Goal: Complete application form: Complete application form

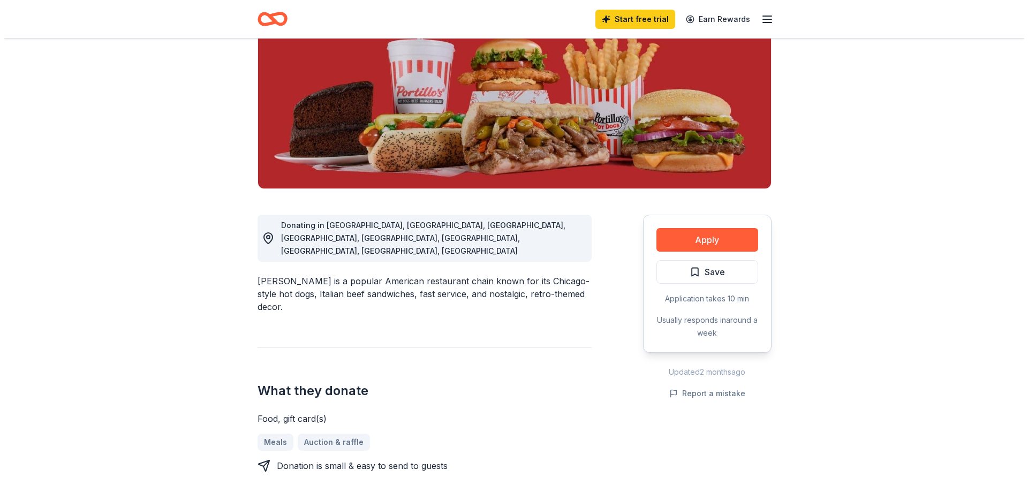
scroll to position [161, 0]
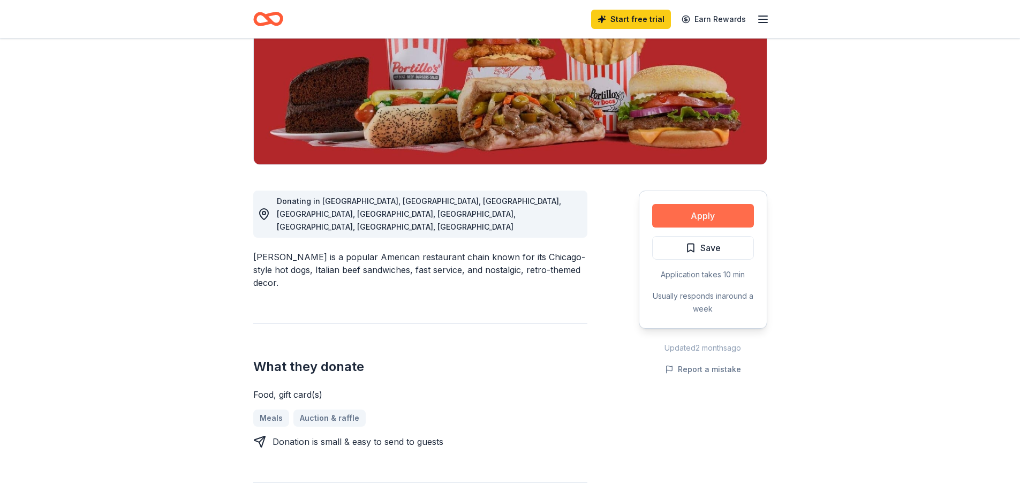
click at [733, 215] on button "Apply" at bounding box center [703, 216] width 102 height 24
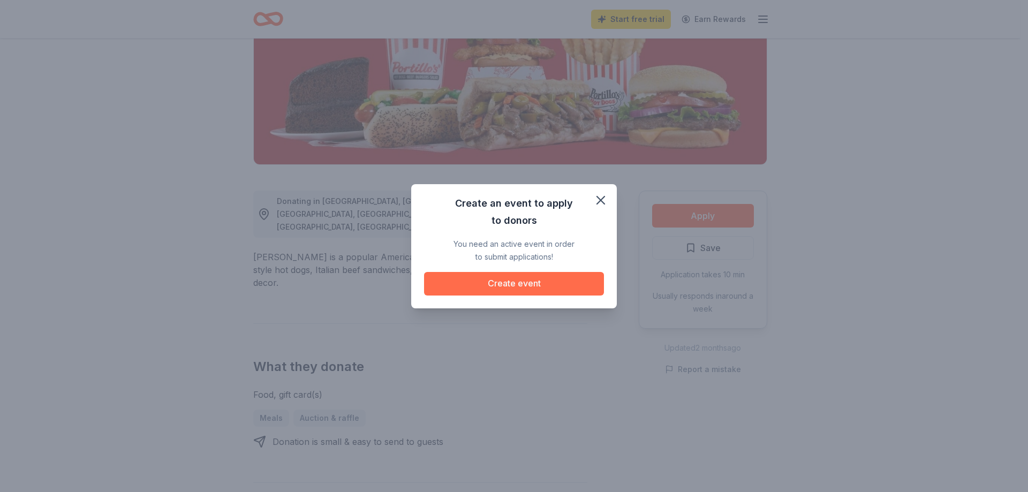
click at [517, 287] on button "Create event" at bounding box center [514, 284] width 180 height 24
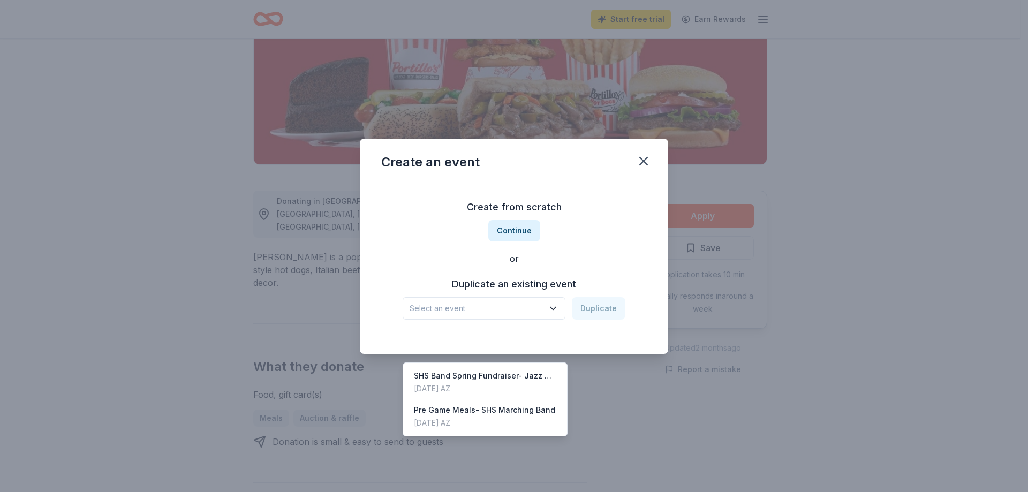
click at [505, 312] on span "Select an event" at bounding box center [476, 308] width 134 height 13
click at [485, 416] on div "Sep 20, 2024 · AZ" at bounding box center [484, 422] width 141 height 13
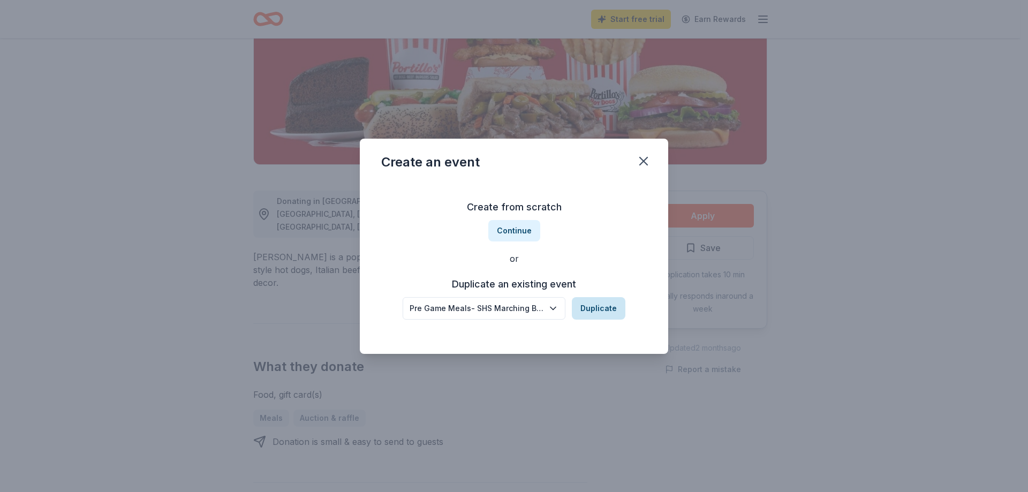
click at [603, 309] on button "Duplicate" at bounding box center [599, 308] width 54 height 22
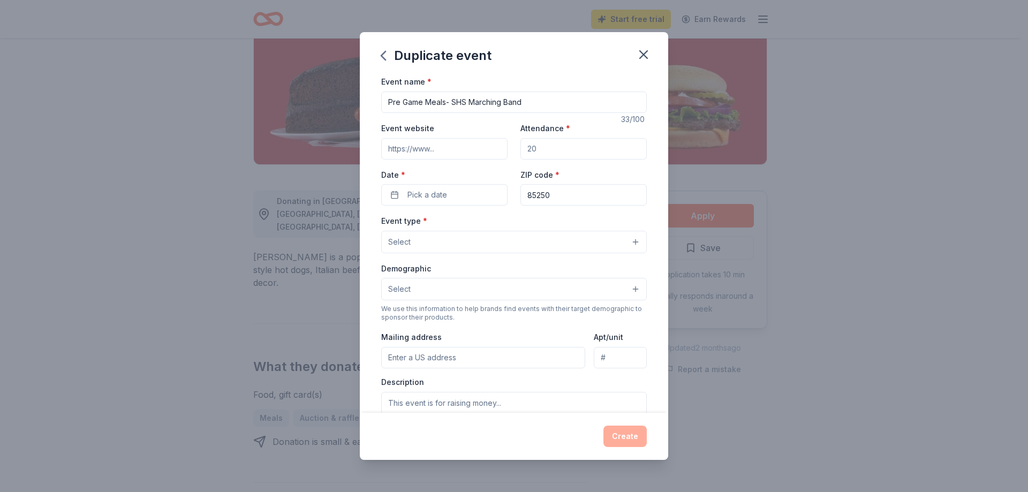
drag, startPoint x: 550, startPoint y: 150, endPoint x: 520, endPoint y: 150, distance: 30.0
click at [520, 150] on input "Attendance *" at bounding box center [583, 148] width 126 height 21
type input "30"
click at [441, 198] on span "Pick a date" at bounding box center [427, 194] width 40 height 13
click at [501, 222] on button "Go to next month" at bounding box center [499, 223] width 15 height 15
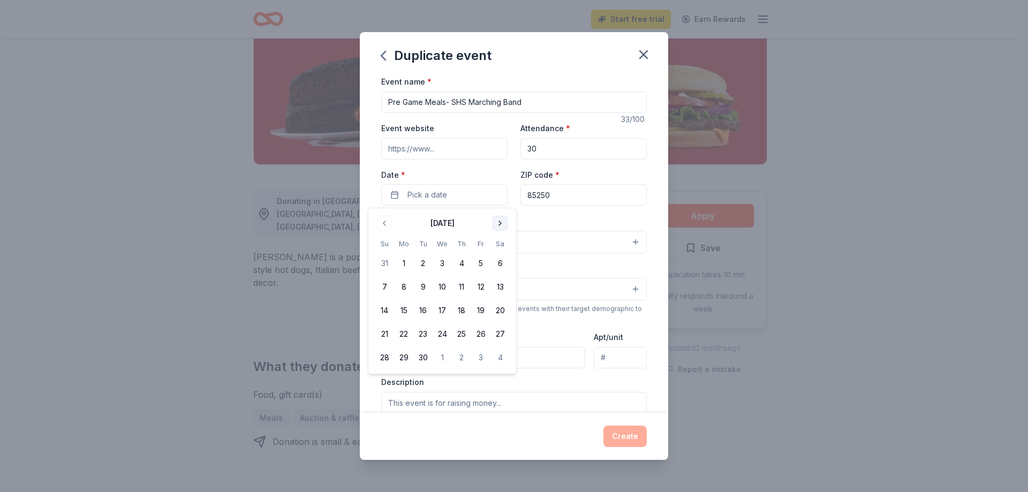
click at [498, 223] on button "Go to next month" at bounding box center [499, 223] width 15 height 15
click at [482, 267] on button "3" at bounding box center [480, 263] width 19 height 19
click at [607, 215] on div "Event type * Select" at bounding box center [513, 233] width 265 height 39
click at [428, 240] on button "Select" at bounding box center [513, 242] width 265 height 22
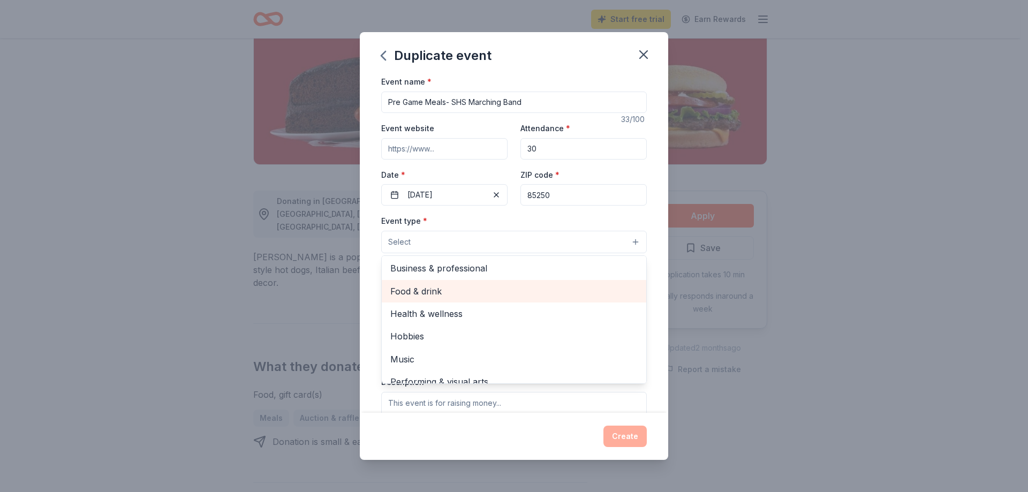
scroll to position [36, 0]
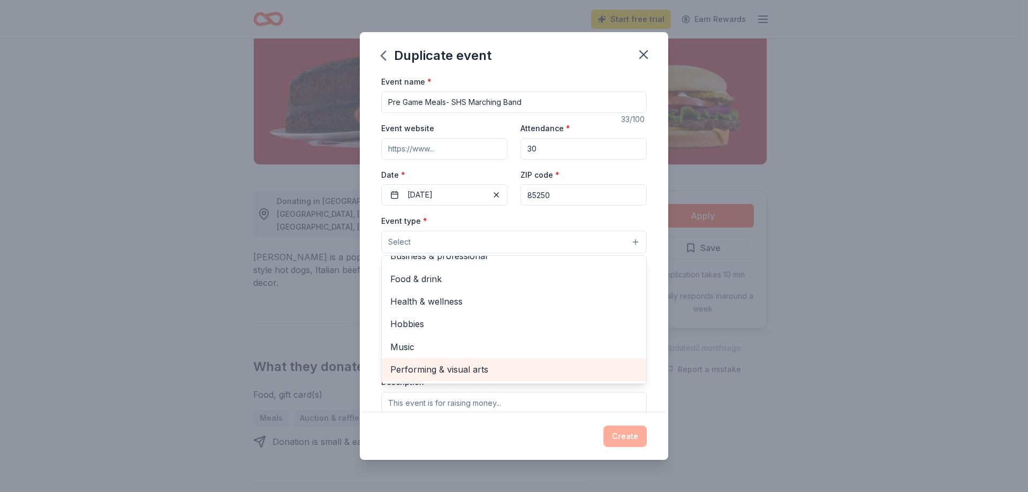
click at [423, 375] on span "Performing & visual arts" at bounding box center [513, 369] width 247 height 14
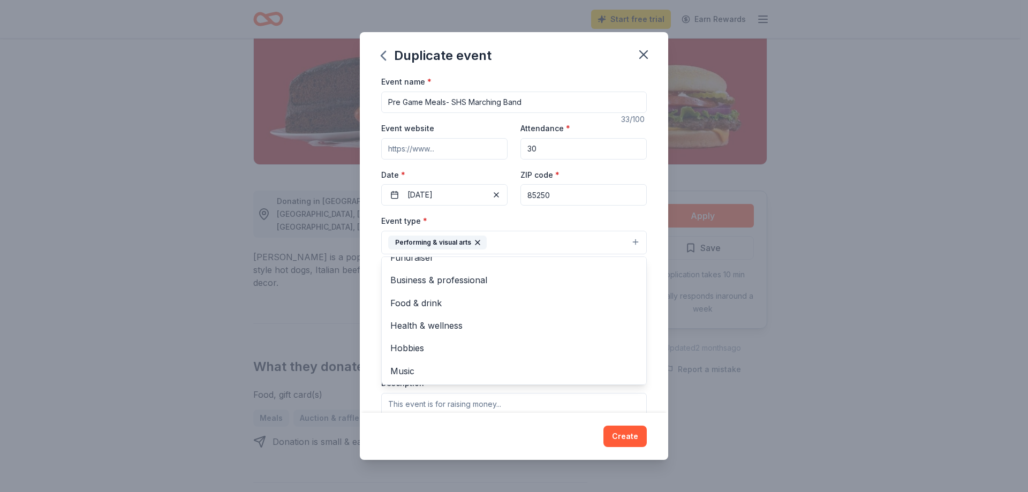
click at [647, 216] on div "Event name * Pre Game Meals- SHS Marching Band 33 /100 Event website Attendance…" at bounding box center [514, 243] width 308 height 337
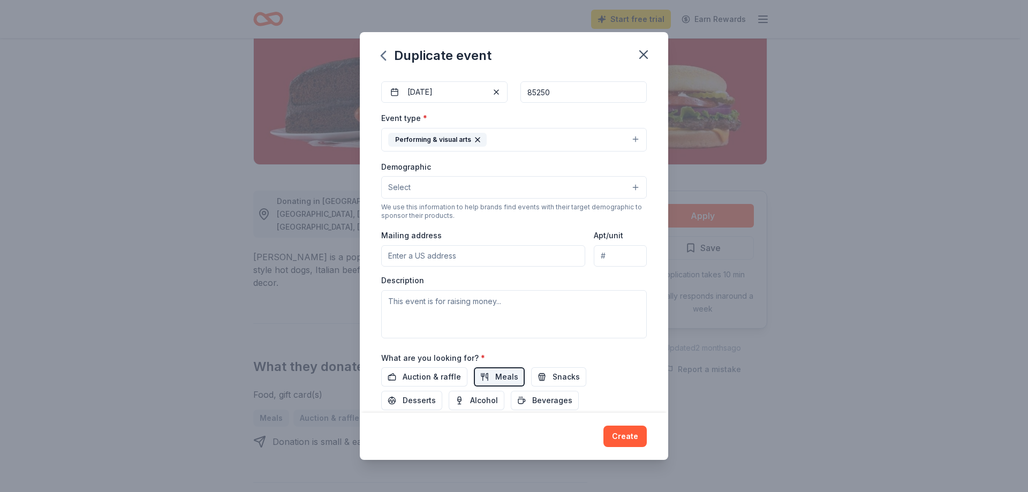
scroll to position [107, 0]
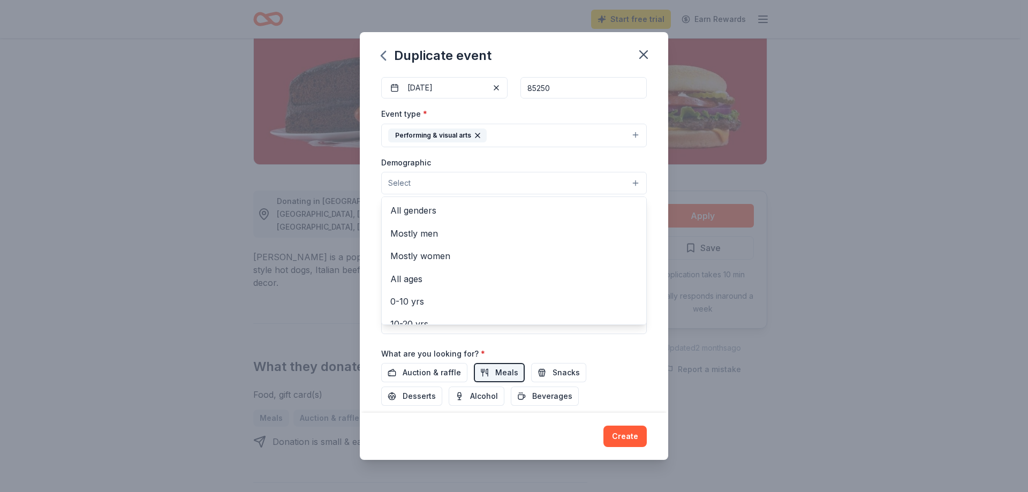
click at [443, 180] on button "Select" at bounding box center [513, 183] width 265 height 22
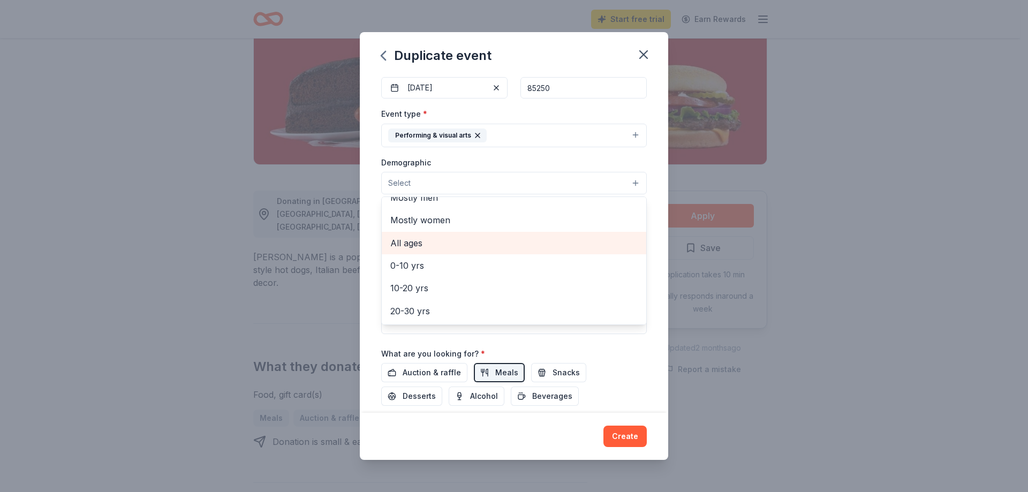
scroll to position [54, 0]
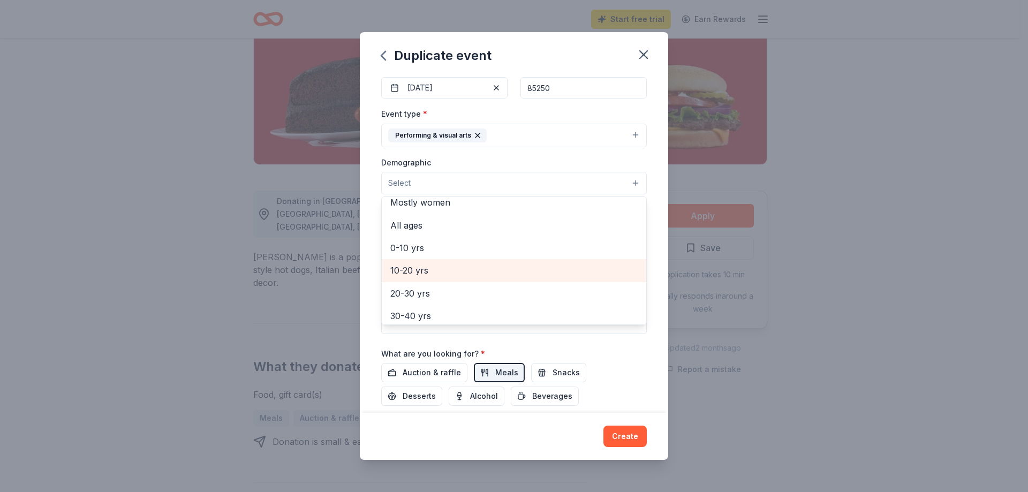
click at [419, 274] on span "10-20 yrs" at bounding box center [513, 270] width 247 height 14
click at [637, 358] on div "Event name * Pre Game Meals- SHS Marching Band 33 /100 Event website Attendance…" at bounding box center [513, 216] width 265 height 497
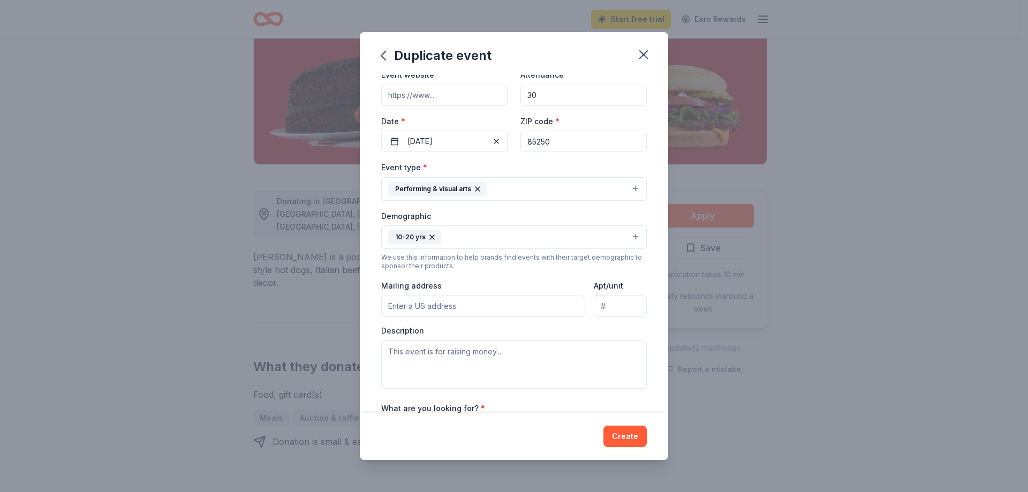
click at [456, 89] on input "Event website" at bounding box center [444, 95] width 126 height 21
type input "h"
click at [419, 95] on input "Event website" at bounding box center [444, 95] width 126 height 21
paste input "https://www.sabercatband.org/"
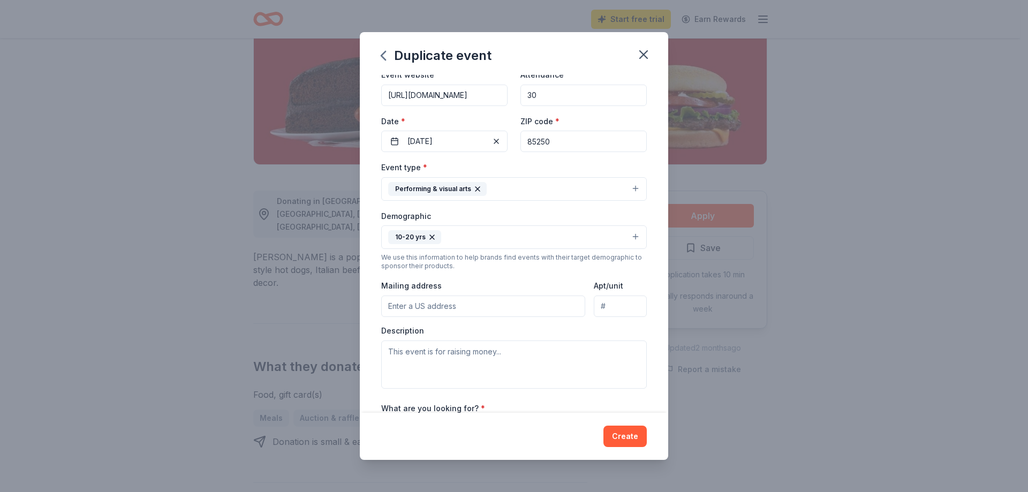
type input "https://www.sabercatband.org/"
click at [492, 356] on textarea at bounding box center [513, 364] width 265 height 48
type textarea "T"
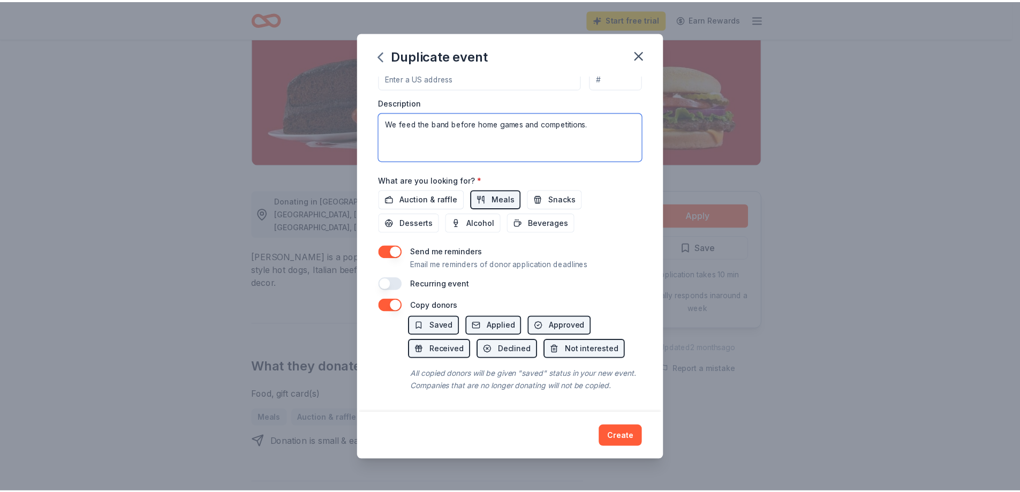
scroll to position [294, 0]
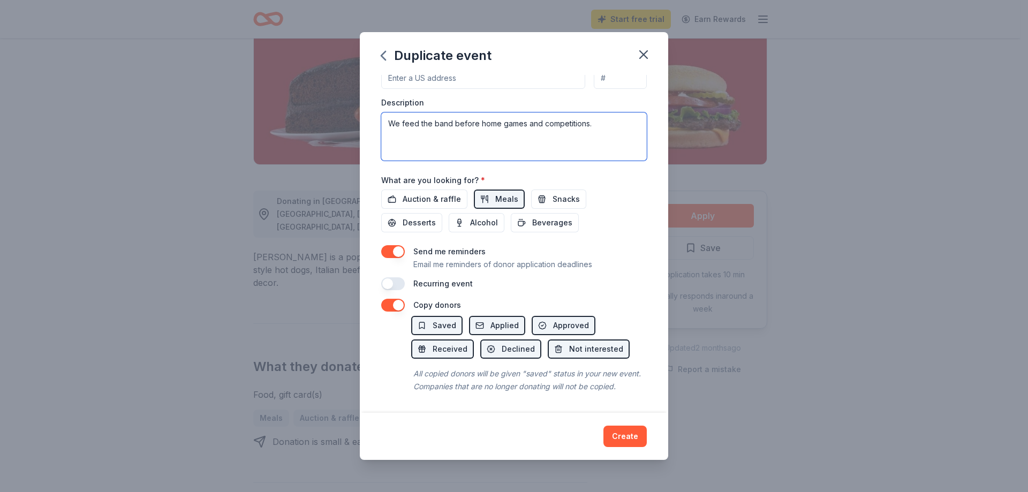
type textarea "We feed the band before home games and competitions."
click at [400, 277] on button "button" at bounding box center [393, 283] width 24 height 13
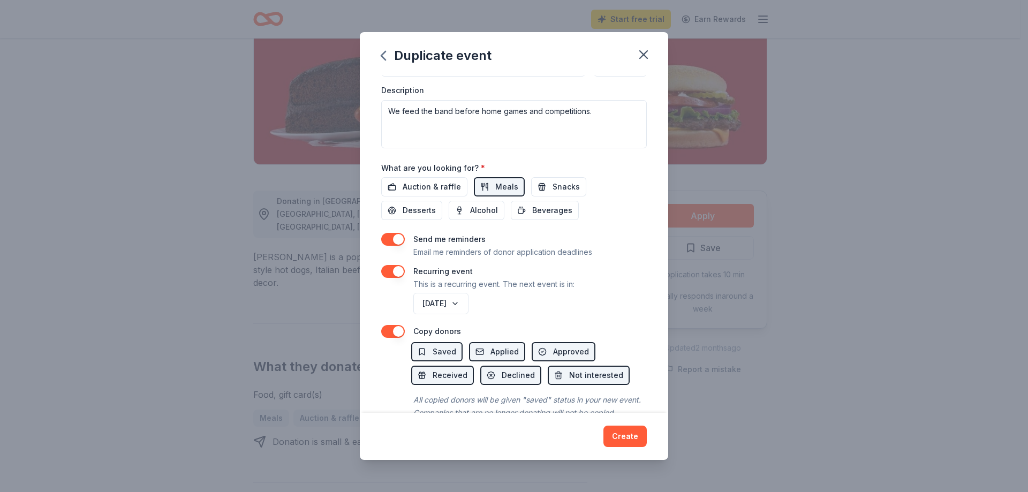
click at [388, 269] on button "button" at bounding box center [393, 271] width 24 height 13
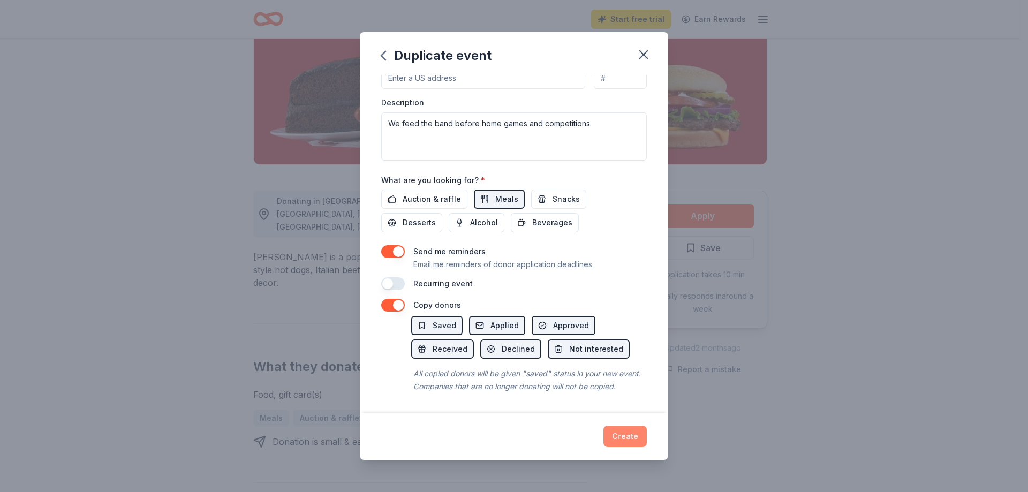
click at [630, 438] on button "Create" at bounding box center [624, 436] width 43 height 21
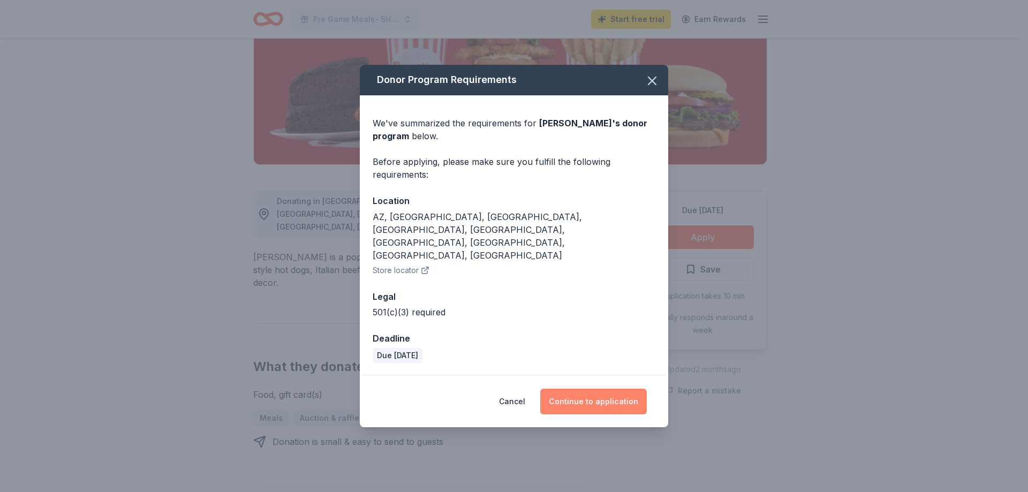
click at [600, 389] on button "Continue to application" at bounding box center [593, 402] width 107 height 26
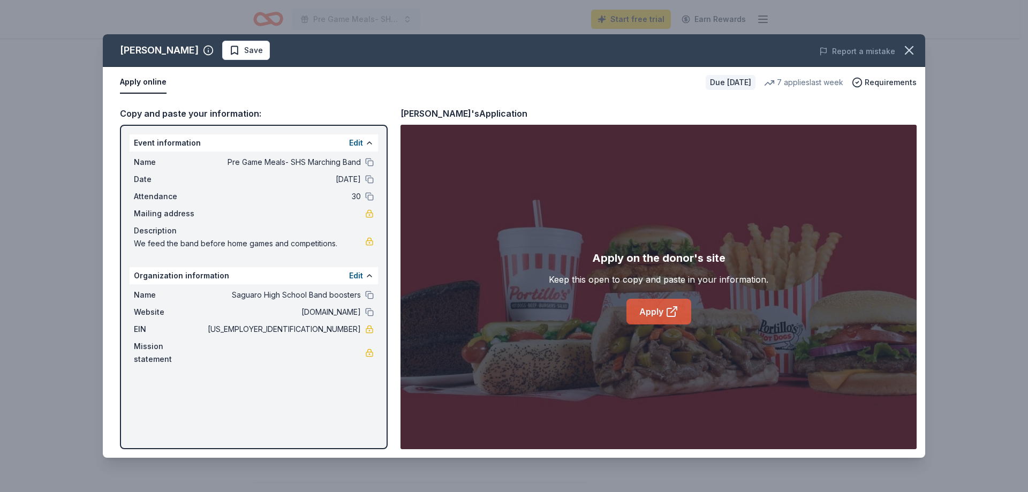
click at [651, 312] on link "Apply" at bounding box center [658, 312] width 65 height 26
drag, startPoint x: 911, startPoint y: 48, endPoint x: 940, endPoint y: 0, distance: 56.2
click at [911, 48] on icon "button" at bounding box center [908, 50] width 7 height 7
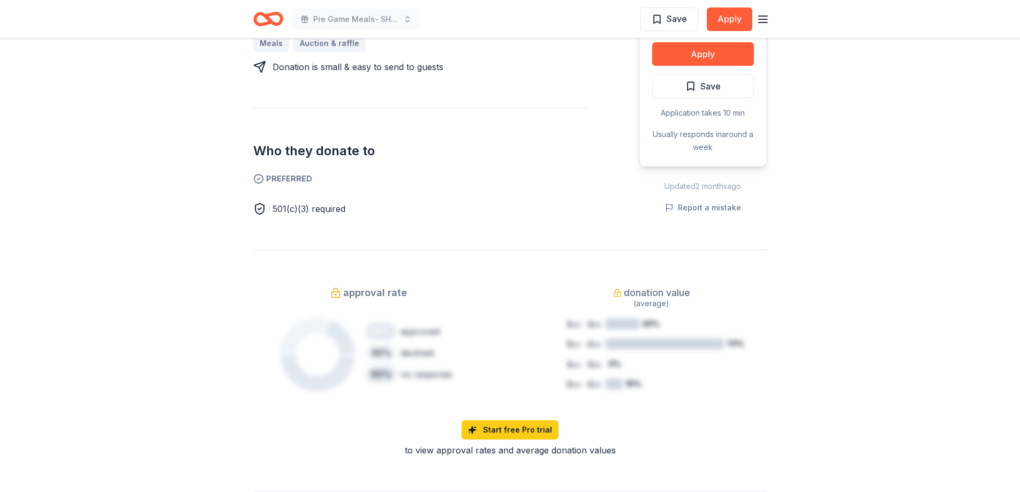
scroll to position [107, 0]
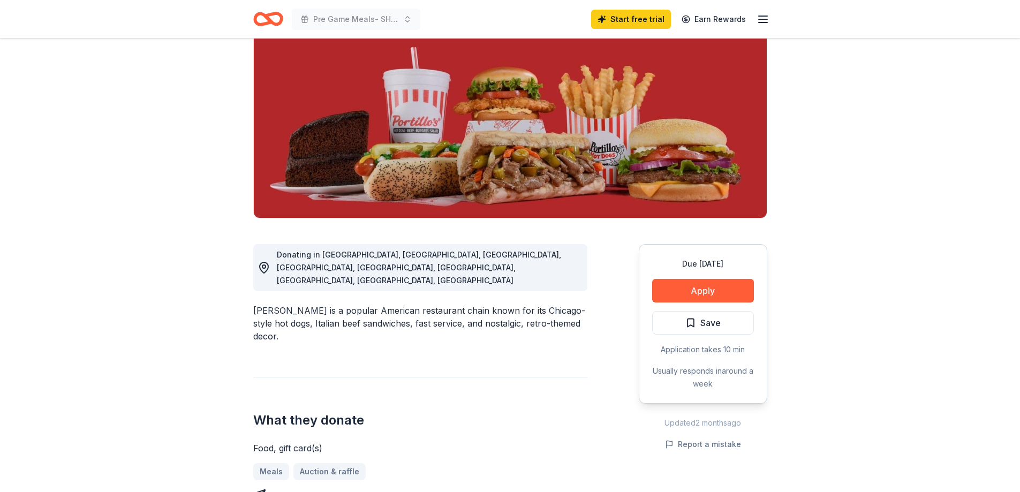
click at [762, 17] on icon "button" at bounding box center [762, 19] width 13 height 13
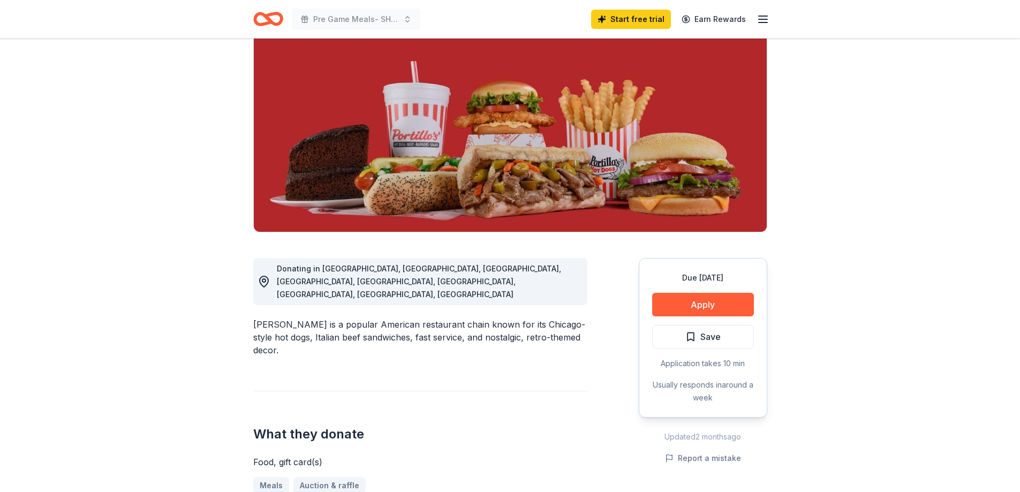
scroll to position [0, 0]
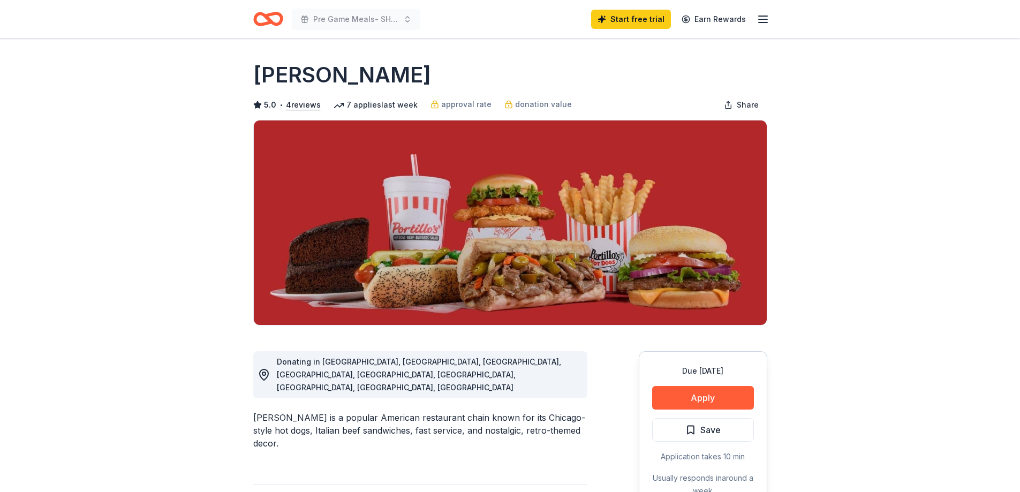
click at [267, 19] on icon "Home" at bounding box center [272, 18] width 17 height 11
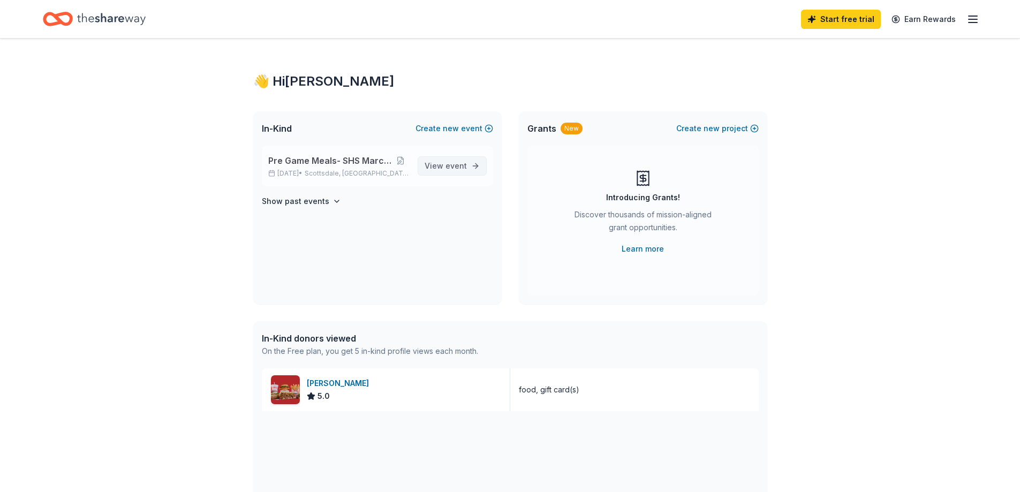
click at [450, 168] on span "event" at bounding box center [455, 165] width 21 height 9
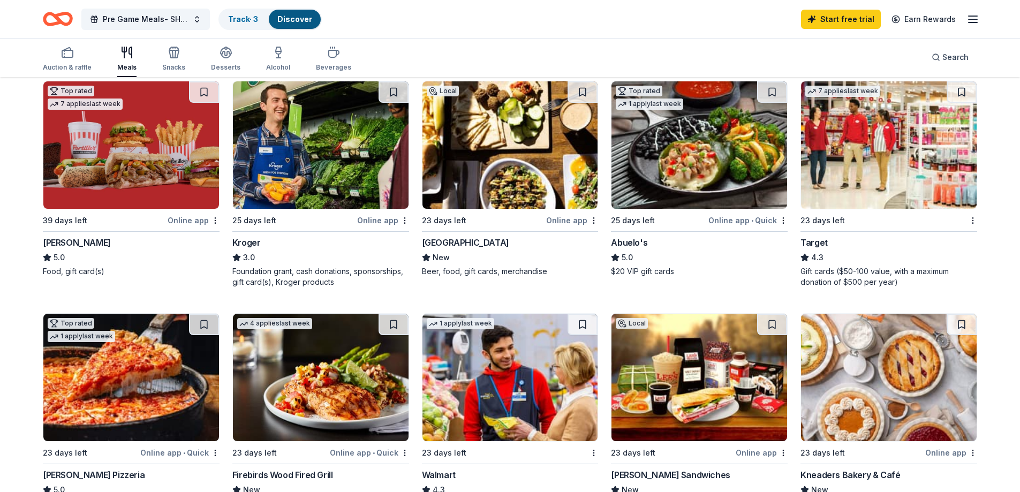
scroll to position [589, 0]
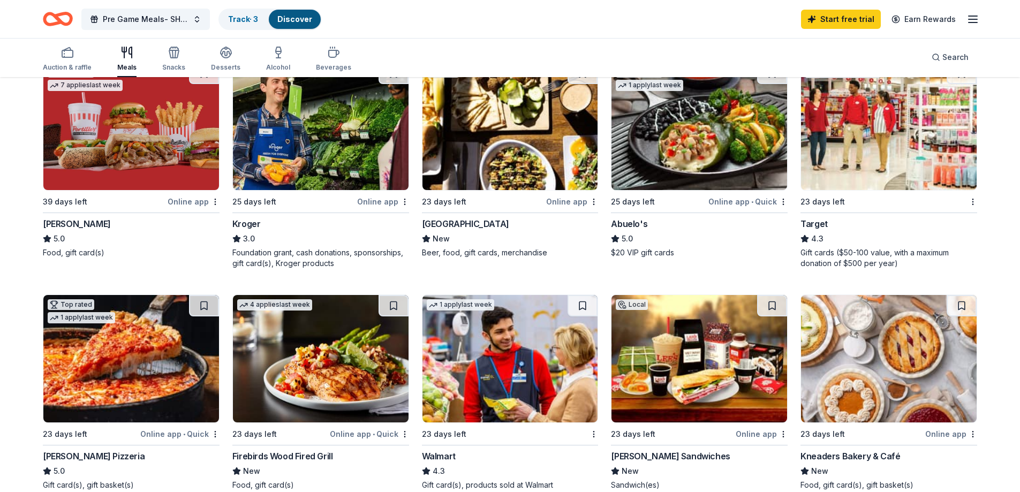
click at [338, 163] on img at bounding box center [321, 126] width 176 height 127
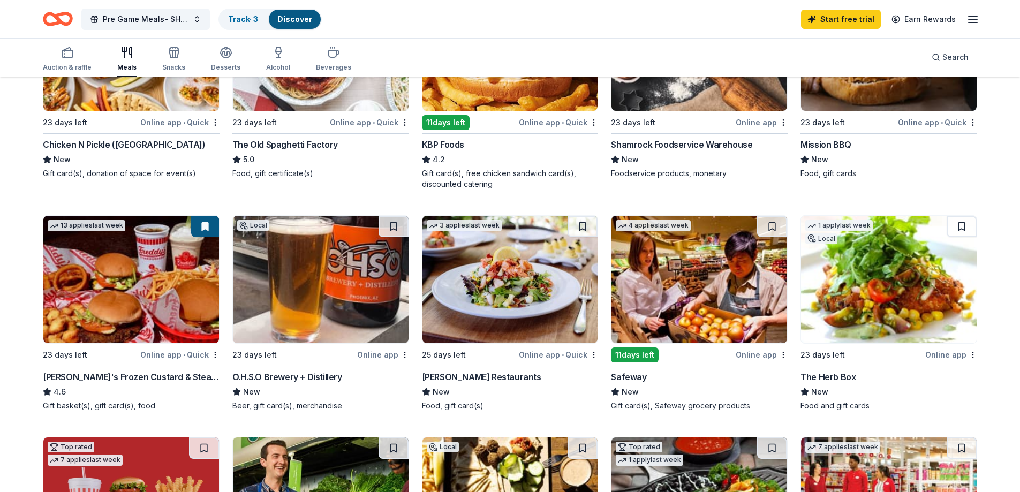
scroll to position [0, 0]
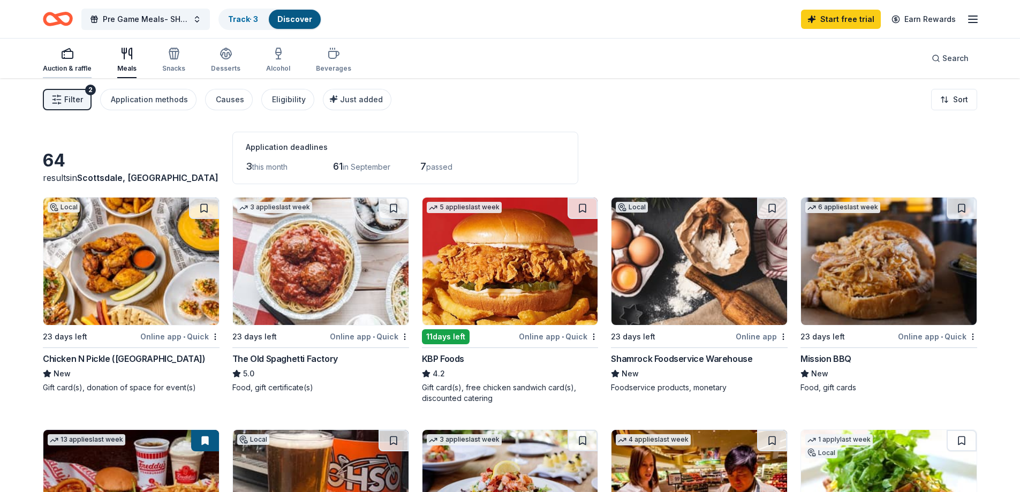
click at [66, 62] on div "Auction & raffle" at bounding box center [67, 60] width 49 height 26
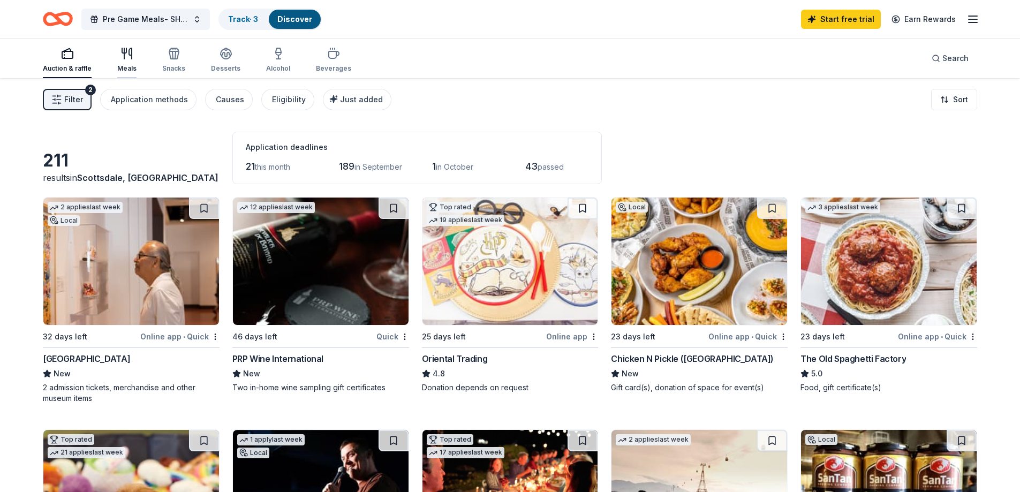
click at [128, 63] on div "Meals" at bounding box center [126, 60] width 19 height 26
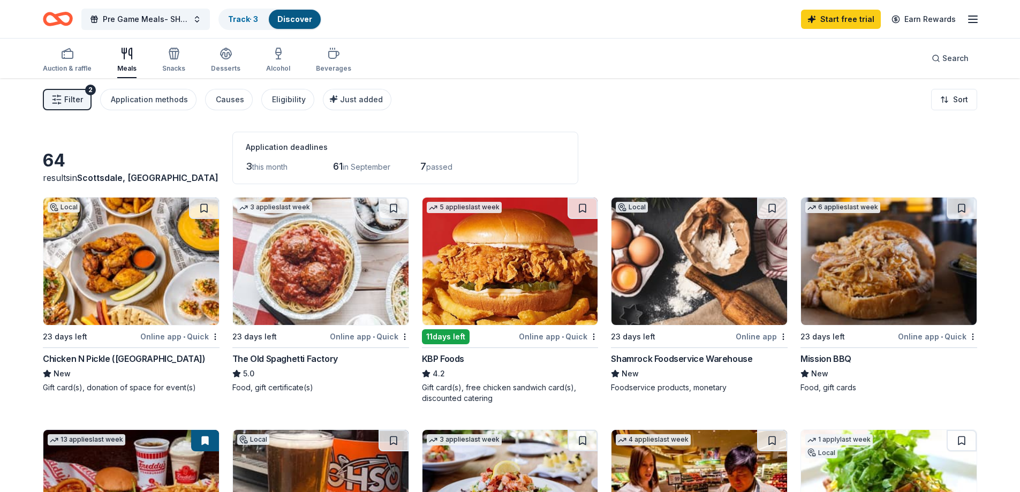
click at [856, 292] on img at bounding box center [889, 261] width 176 height 127
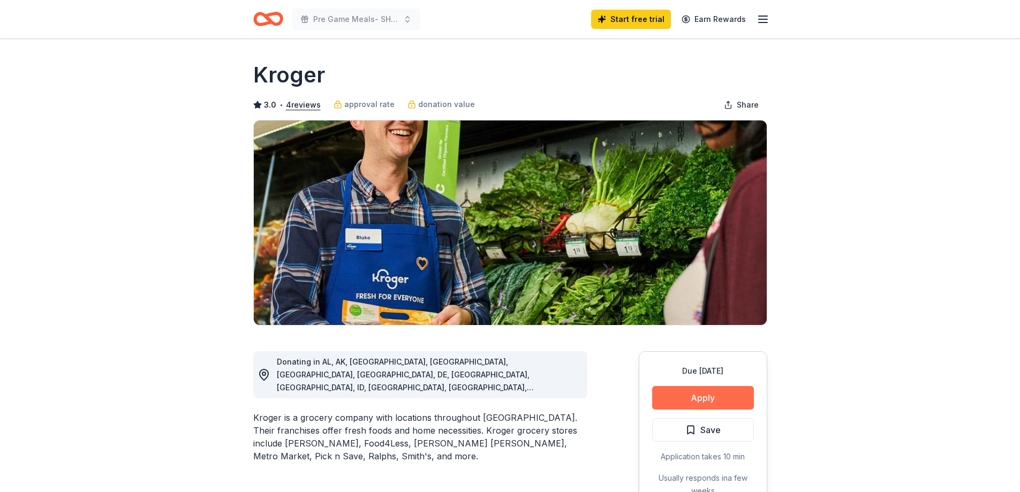
drag, startPoint x: 0, startPoint y: 0, endPoint x: 703, endPoint y: 398, distance: 808.0
click at [703, 398] on button "Apply" at bounding box center [703, 398] width 102 height 24
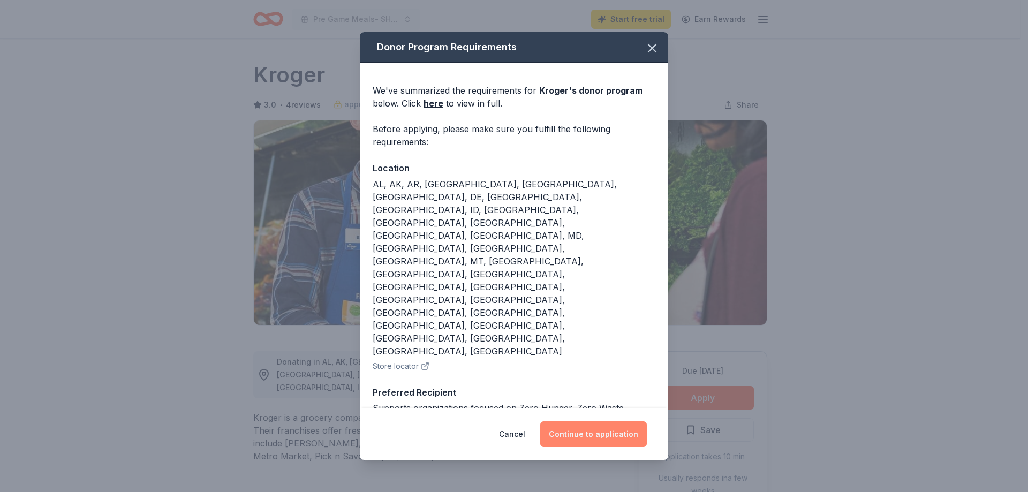
click at [596, 423] on button "Continue to application" at bounding box center [593, 434] width 107 height 26
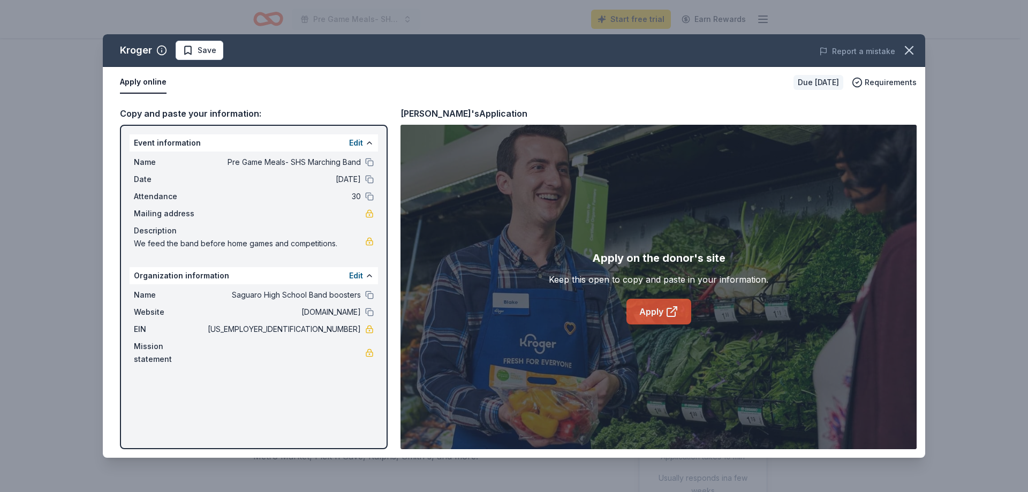
click at [658, 320] on link "Apply" at bounding box center [658, 312] width 65 height 26
click at [913, 49] on icon "button" at bounding box center [908, 50] width 15 height 15
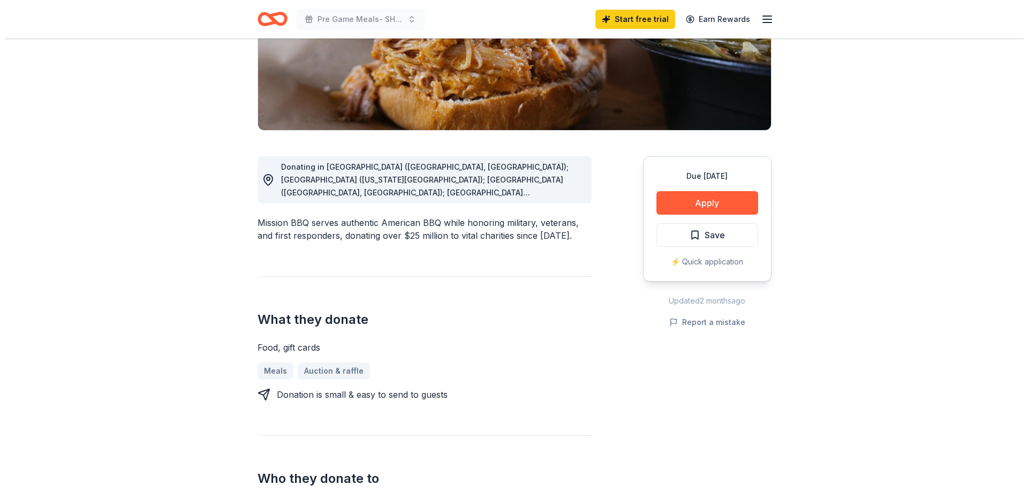
scroll to position [214, 0]
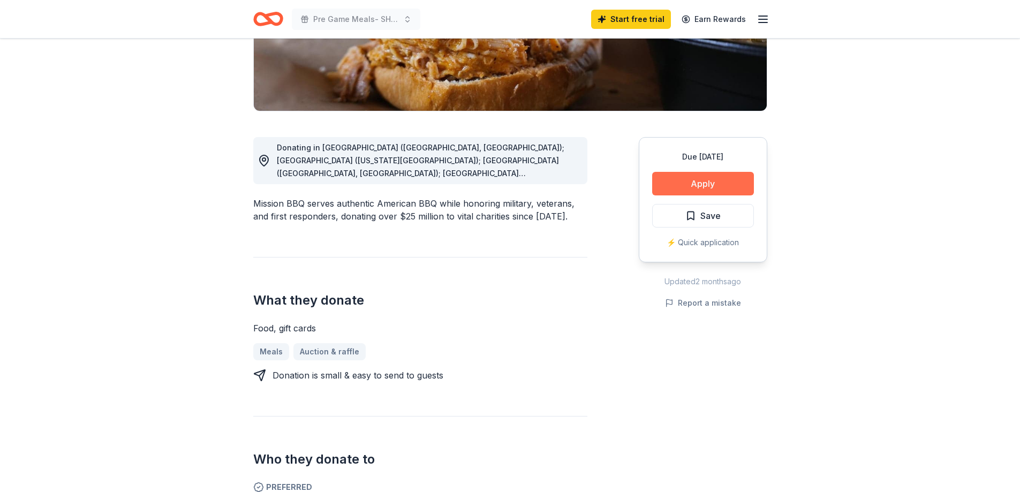
click at [732, 182] on button "Apply" at bounding box center [703, 184] width 102 height 24
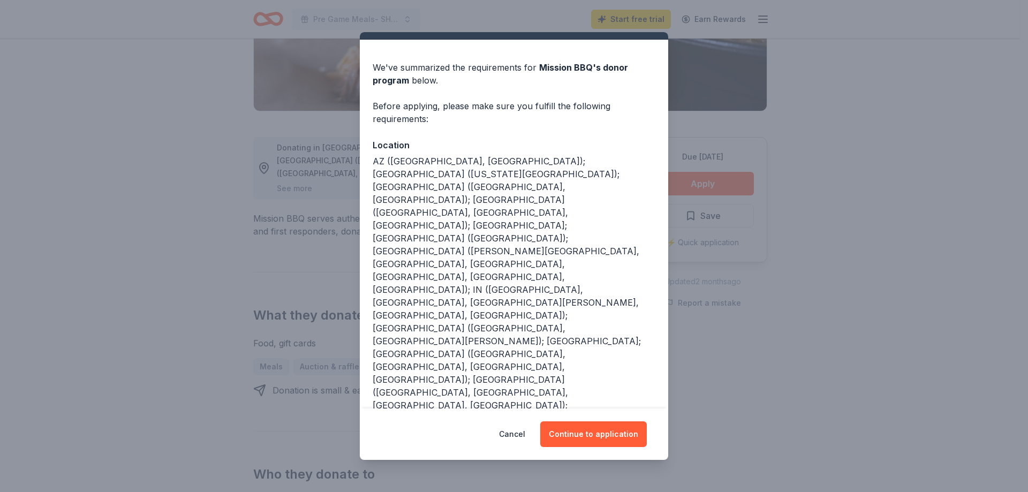
scroll to position [35, 0]
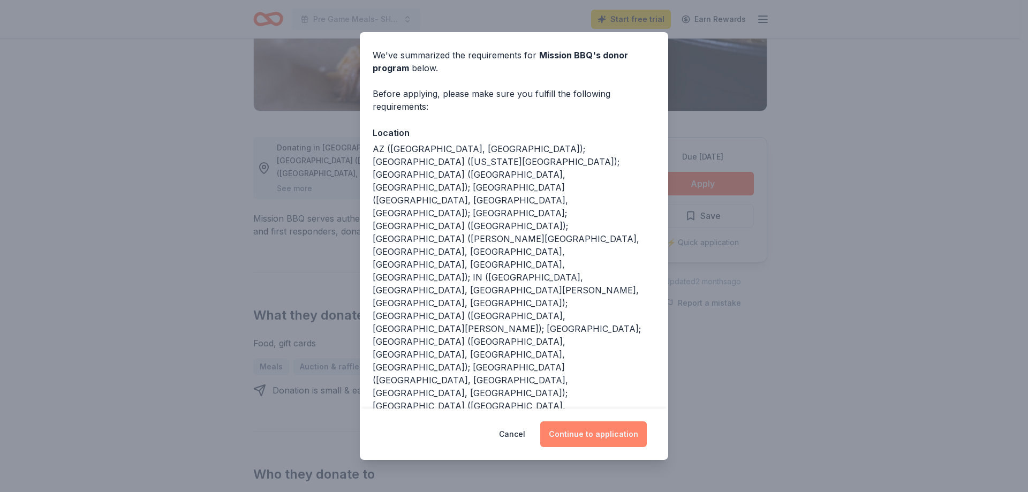
click at [605, 429] on button "Continue to application" at bounding box center [593, 434] width 107 height 26
